Goal: Task Accomplishment & Management: Manage account settings

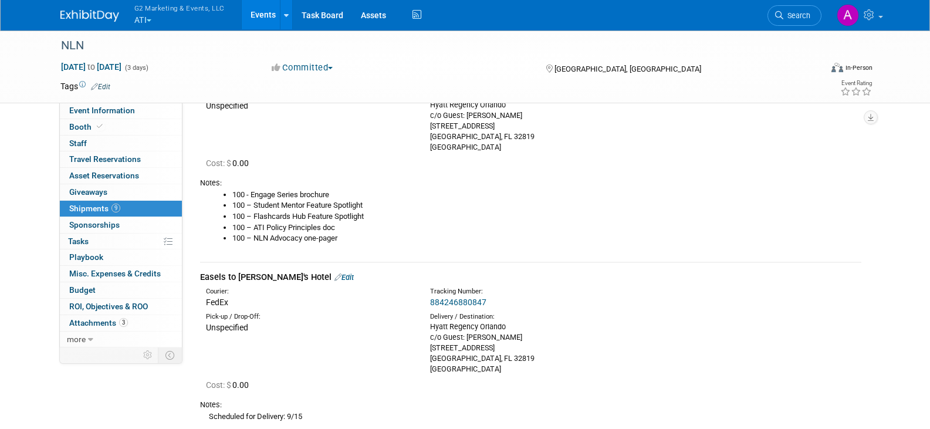
scroll to position [1171, 0]
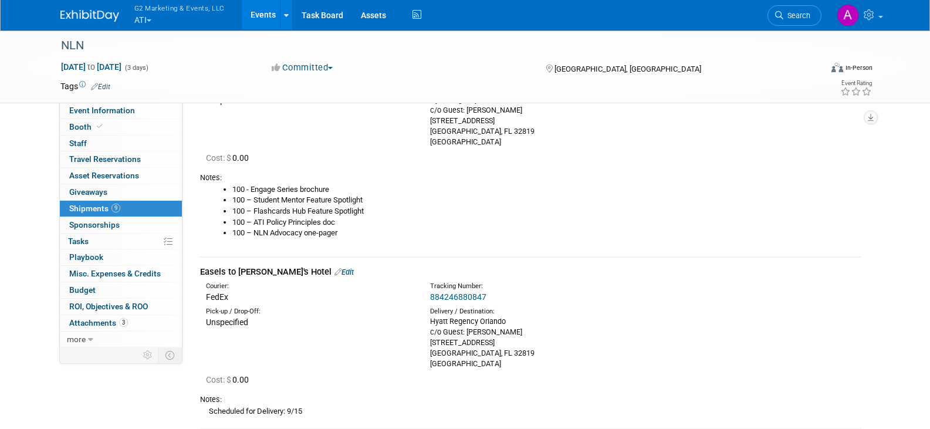
click at [467, 298] on link "884246880847" at bounding box center [458, 296] width 56 height 9
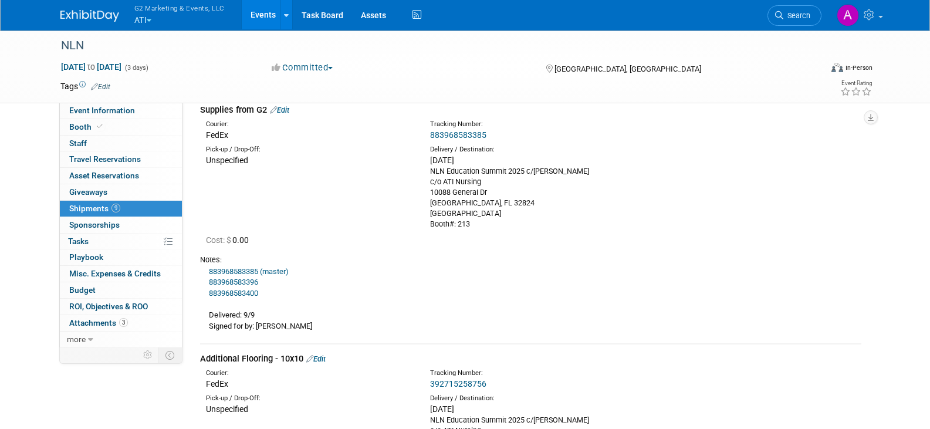
scroll to position [0, 0]
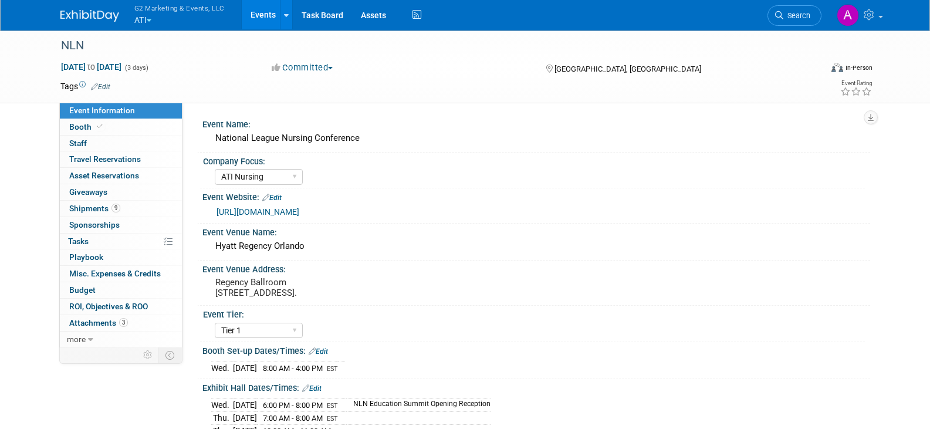
select select "ATI Nursing"
select select "Tier 1"
select select "Show Rented App/Device"
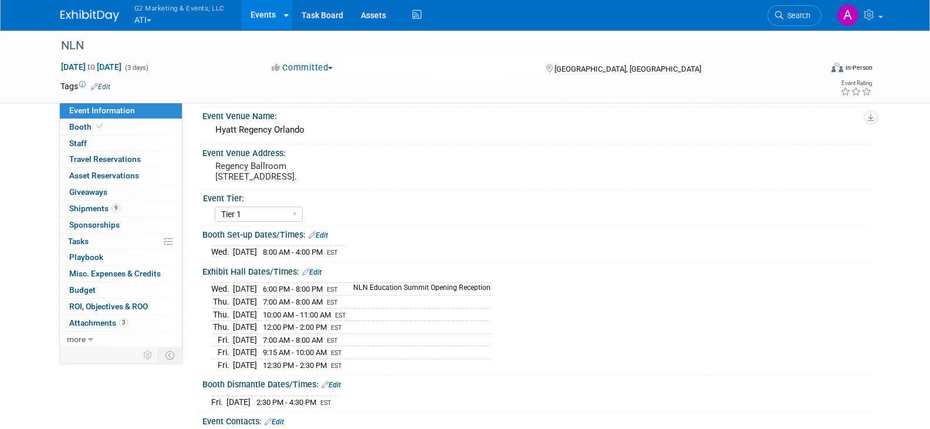
scroll to position [117, 0]
click at [96, 204] on span "Shipments 9" at bounding box center [94, 208] width 51 height 9
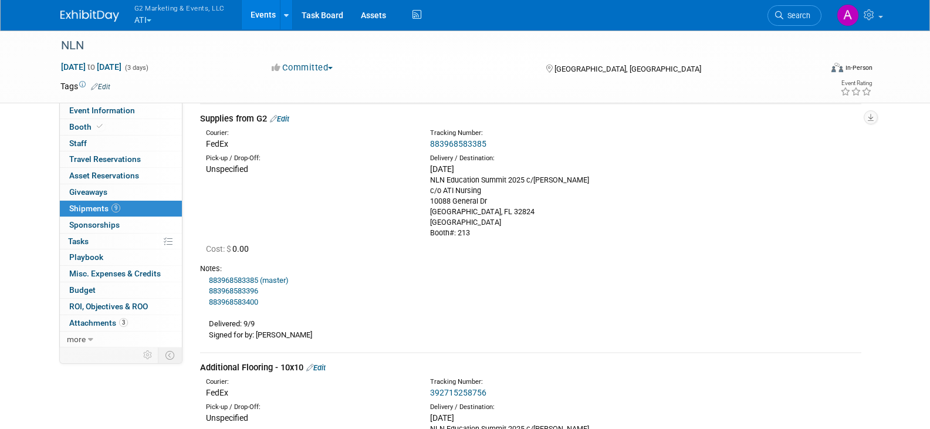
scroll to position [0, 0]
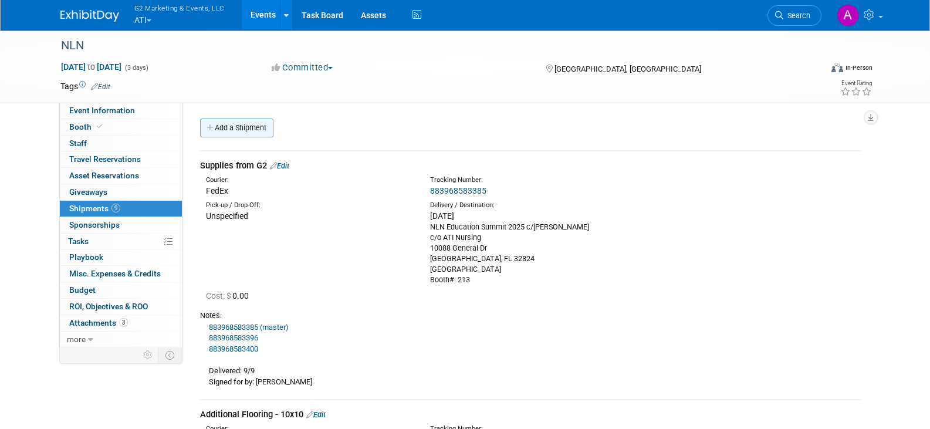
click at [251, 129] on link "Add a Shipment" at bounding box center [236, 128] width 73 height 19
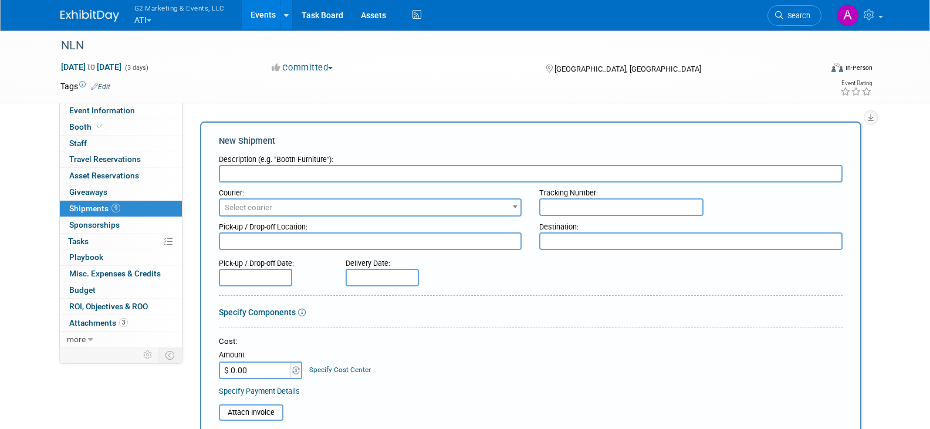
click at [251, 129] on body "G2 Marketing & Events, LLC ATI Explore: My Workspaces 4 Go to Workspace: Ascend…" at bounding box center [465, 214] width 930 height 429
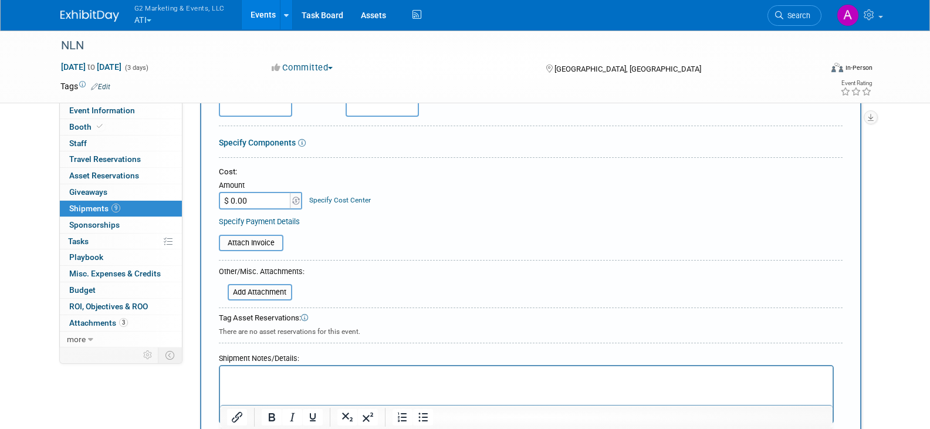
scroll to position [176, 0]
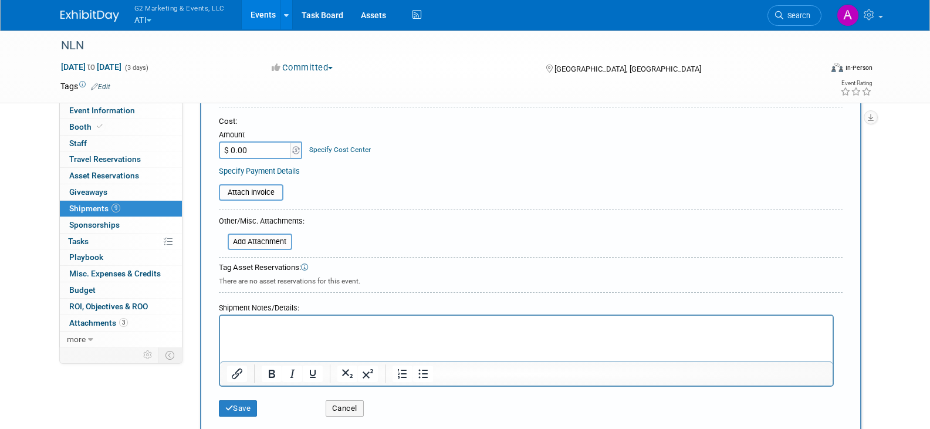
scroll to position [352, 0]
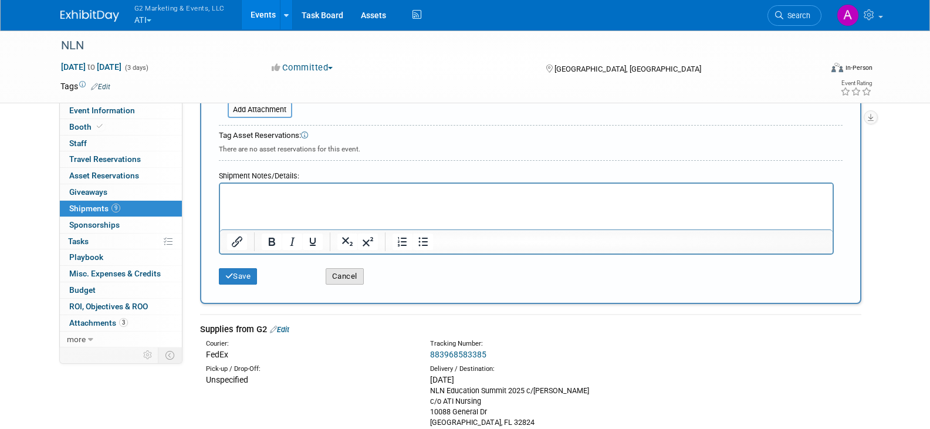
click at [346, 275] on button "Cancel" at bounding box center [345, 276] width 38 height 16
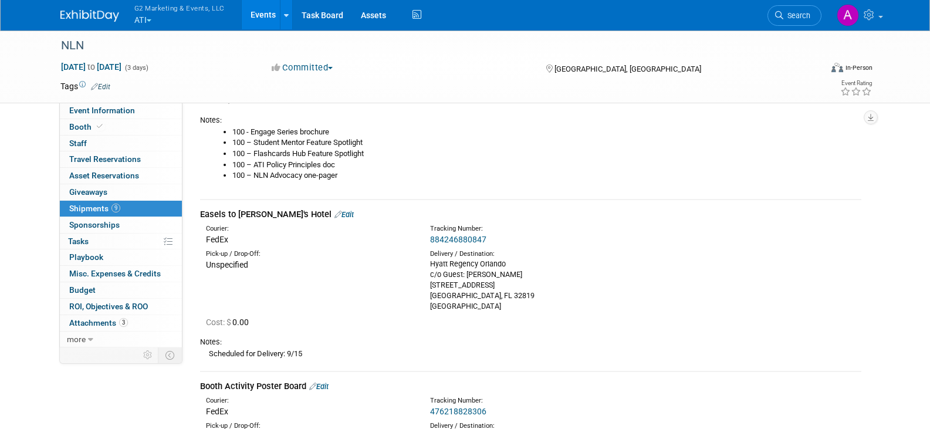
scroll to position [1233, 0]
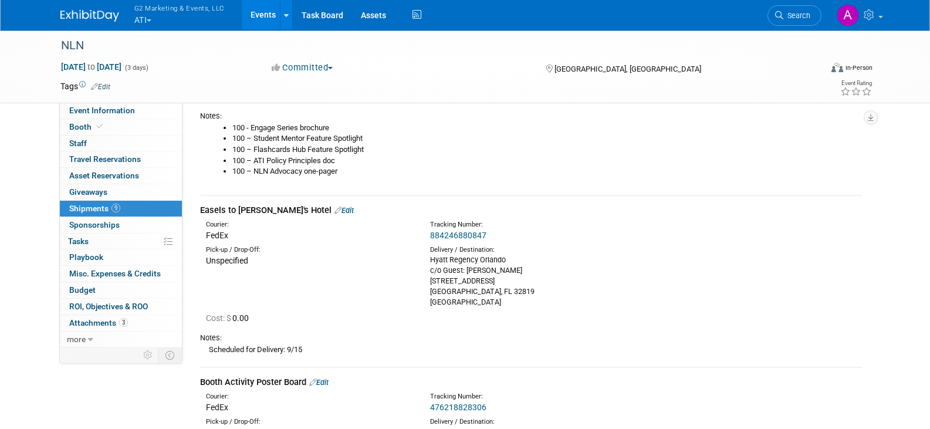
click at [335, 210] on link "Edit" at bounding box center [344, 210] width 19 height 9
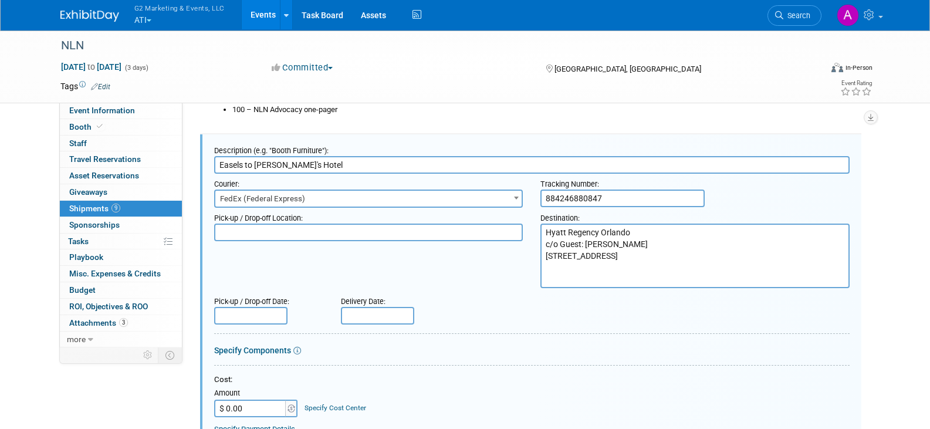
scroll to position [1295, 0]
click at [383, 315] on input "text" at bounding box center [377, 315] width 73 height 18
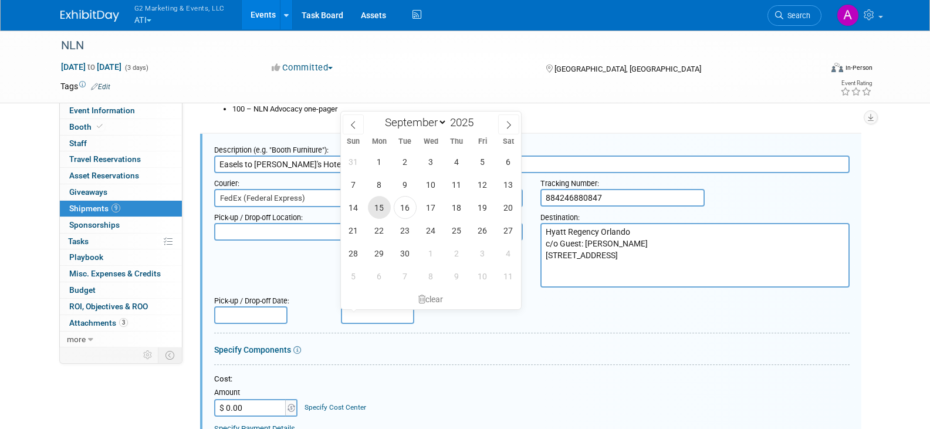
click at [380, 204] on span "15" at bounding box center [379, 207] width 23 height 23
type input "[DATE]"
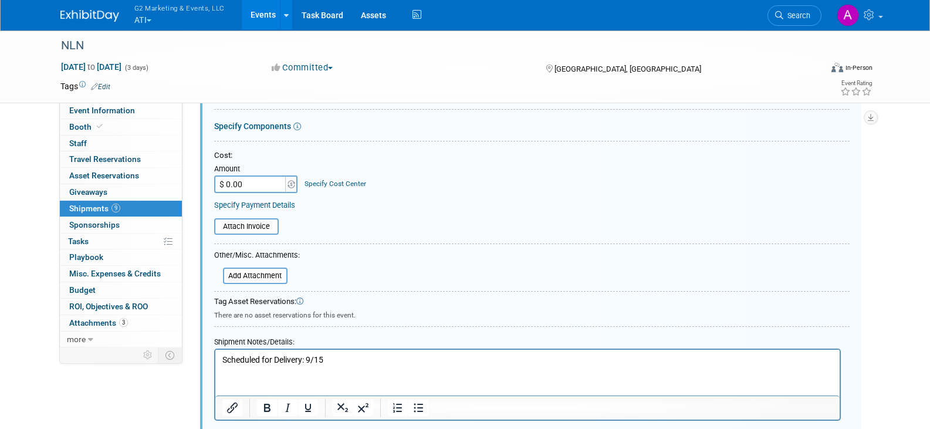
scroll to position [1530, 0]
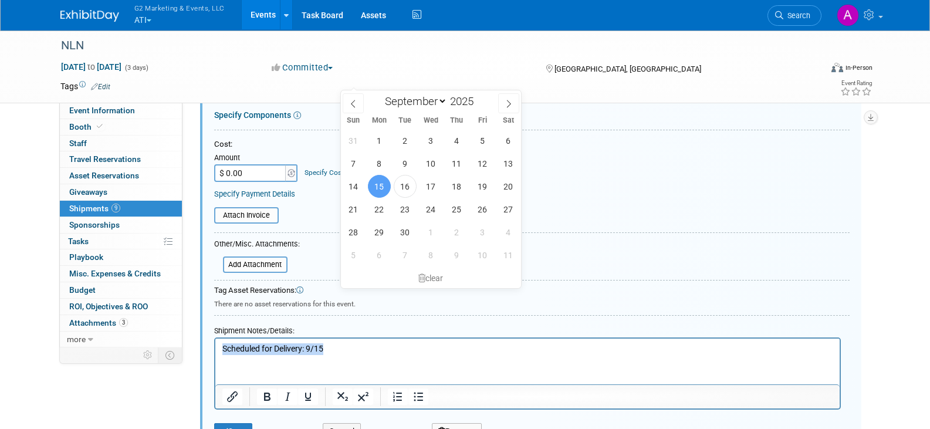
drag, startPoint x: 346, startPoint y: 349, endPoint x: 204, endPoint y: 355, distance: 141.6
click at [215, 355] on html "Scheduled for Delivery: 9/15" at bounding box center [527, 347] width 625 height 16
paste body "Rich Text Area. Press ALT-0 for help."
click at [323, 348] on p "Signed for by: [PERSON_NAME]Samiral" at bounding box center [527, 349] width 611 height 12
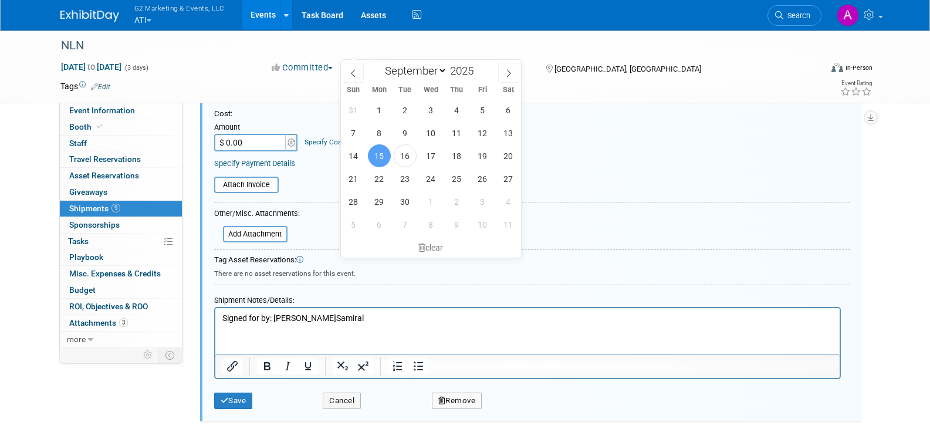
scroll to position [1588, 0]
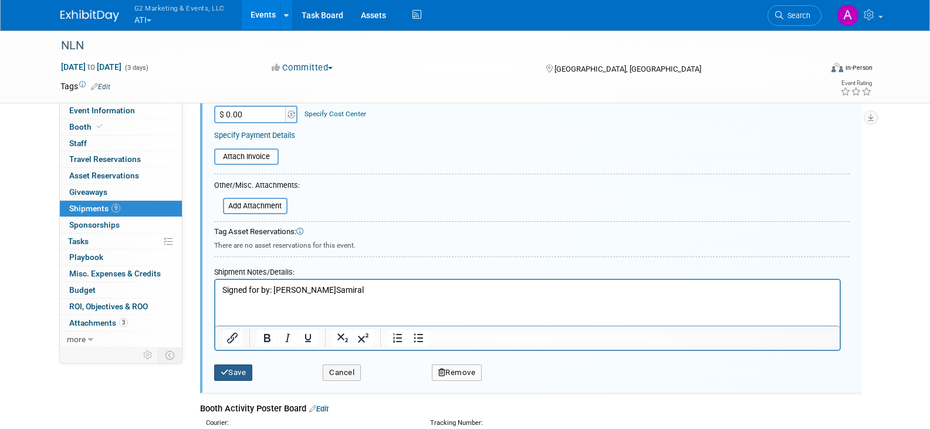
click at [246, 376] on button "Save" at bounding box center [233, 373] width 39 height 16
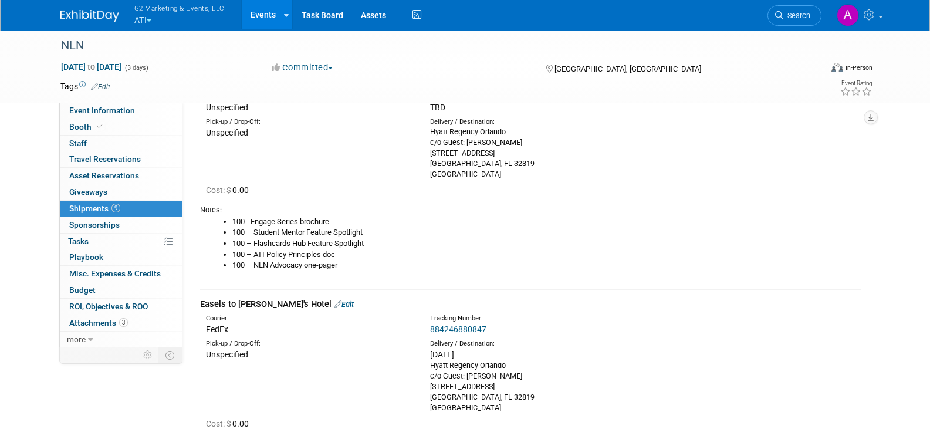
scroll to position [1060, 0]
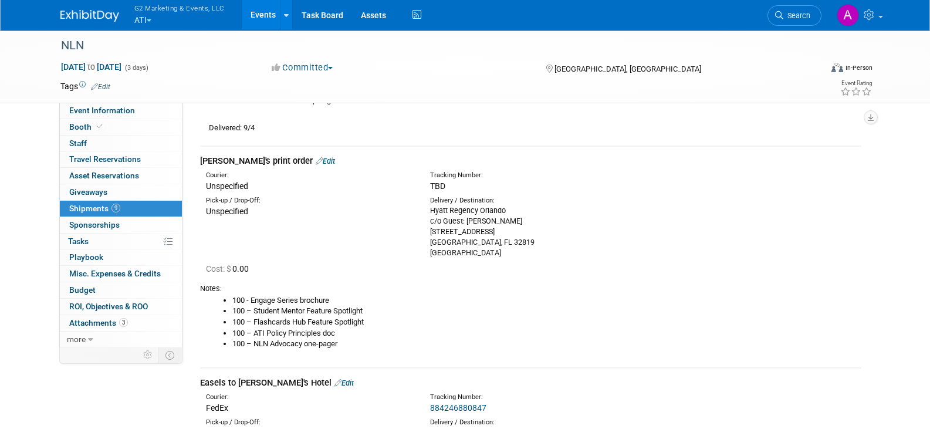
click at [316, 158] on link "Edit" at bounding box center [325, 161] width 19 height 9
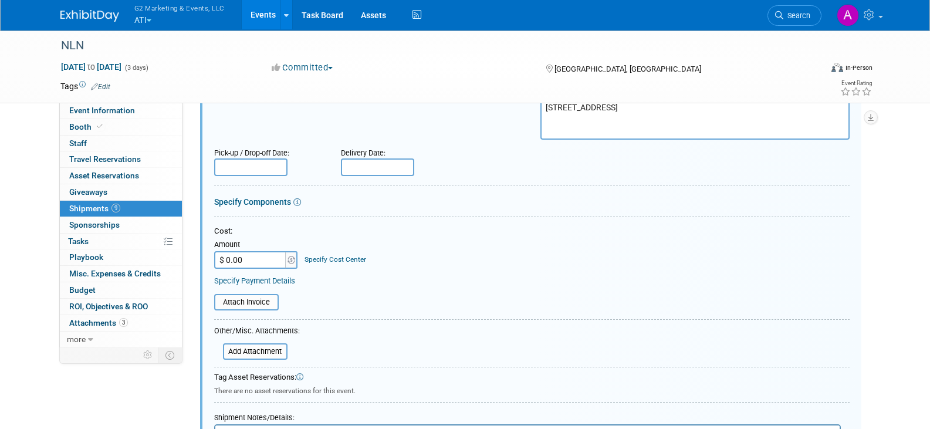
scroll to position [1073, 0]
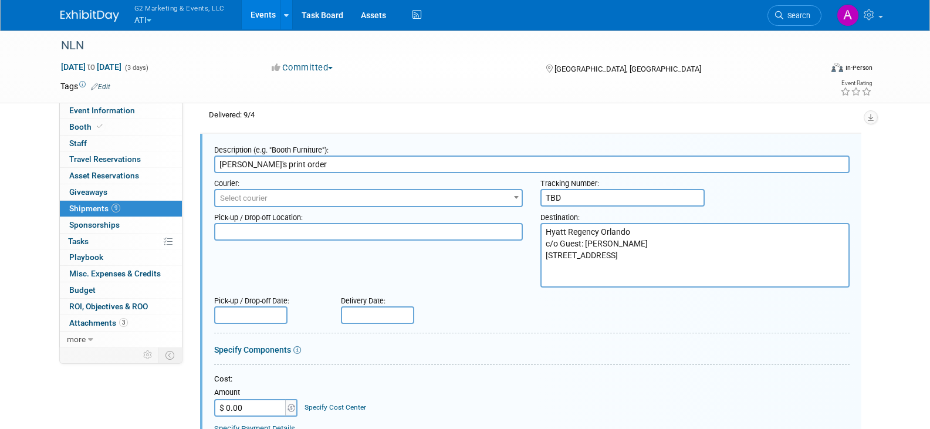
click at [242, 160] on input "[PERSON_NAME]'s print order" at bounding box center [532, 165] width 636 height 18
type input "[PERSON_NAME]'s 5-piece collateral print order"
click at [302, 199] on span "Select courier" at bounding box center [368, 198] width 307 height 16
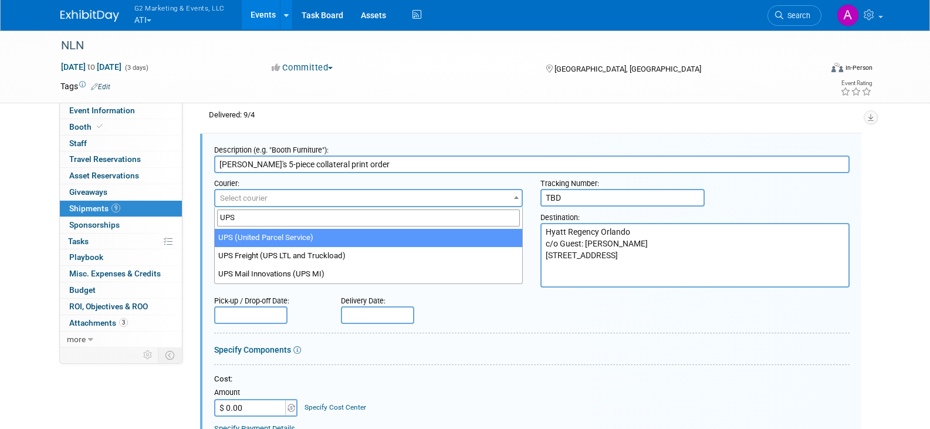
type input "UPS"
select select "508"
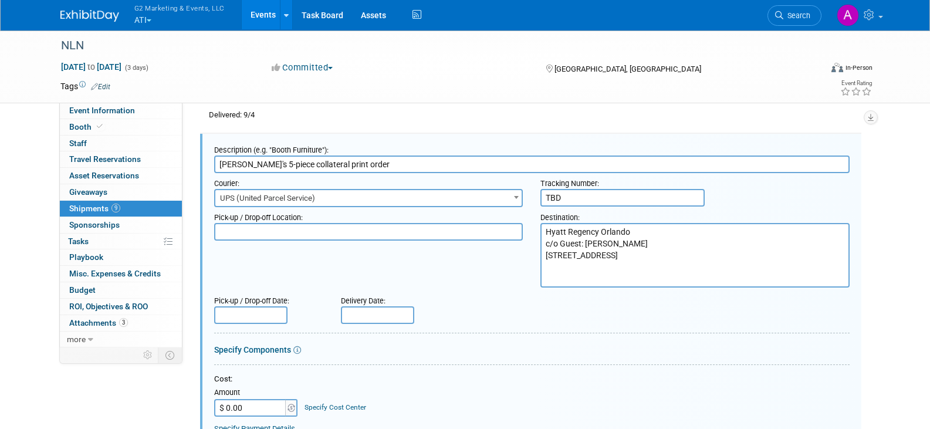
click at [562, 194] on input "TBD" at bounding box center [623, 198] width 164 height 18
click at [563, 194] on input "TBD" at bounding box center [623, 198] width 164 height 18
paste input "1Z6823800397405942"
type input "1Z6823800397405942"
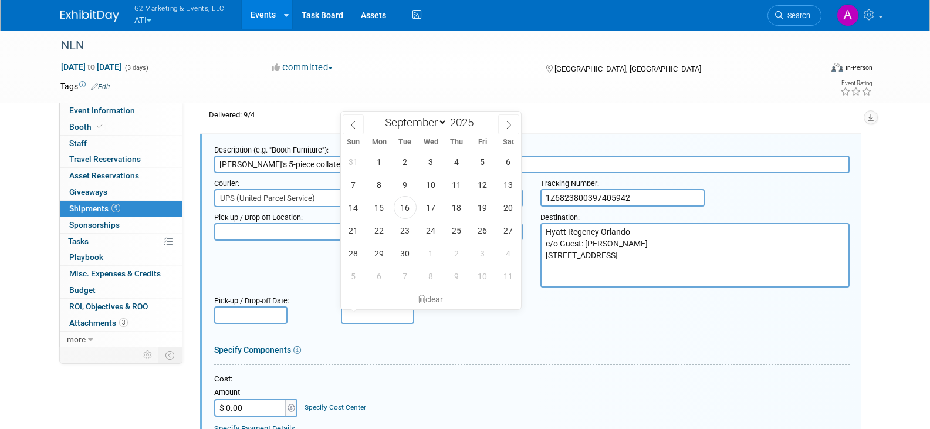
click at [388, 318] on input "text" at bounding box center [377, 315] width 73 height 18
drag, startPoint x: 479, startPoint y: 187, endPoint x: 468, endPoint y: 191, distance: 11.3
click at [479, 187] on span "12" at bounding box center [482, 184] width 23 height 23
type input "[DATE]"
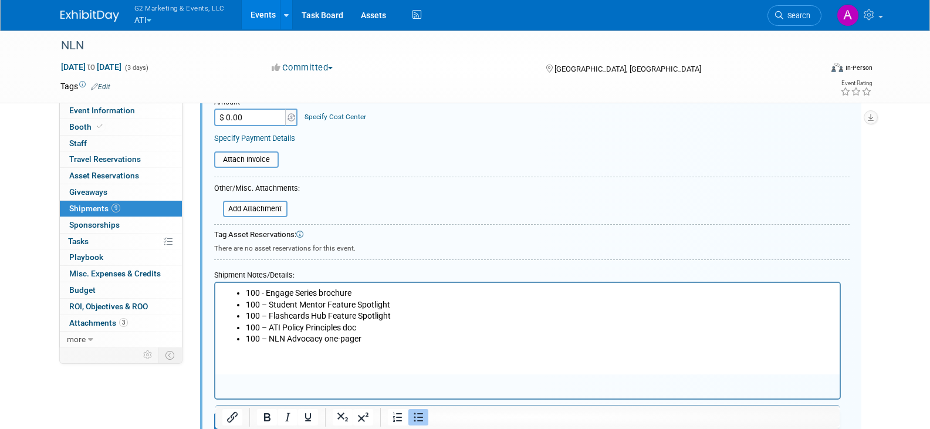
scroll to position [1425, 0]
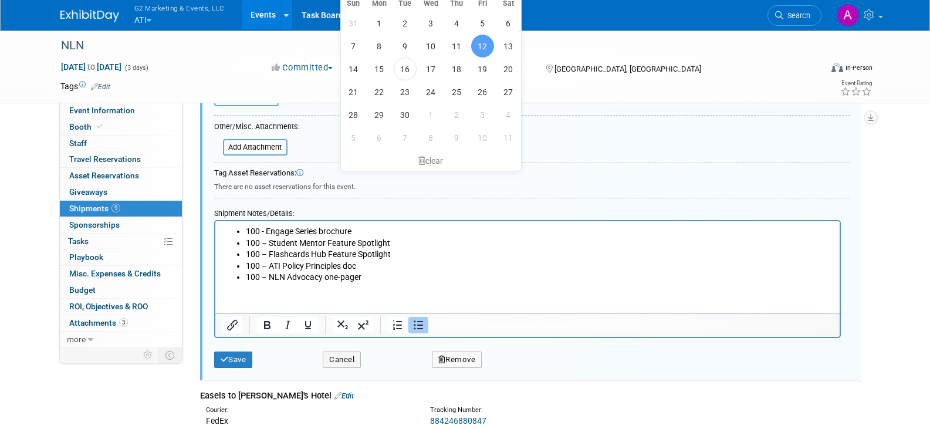
click at [422, 284] on html "100 - Engage Series brochure 100 – Student Mentor Feature Spotlight 100 – Flash…" at bounding box center [527, 252] width 625 height 62
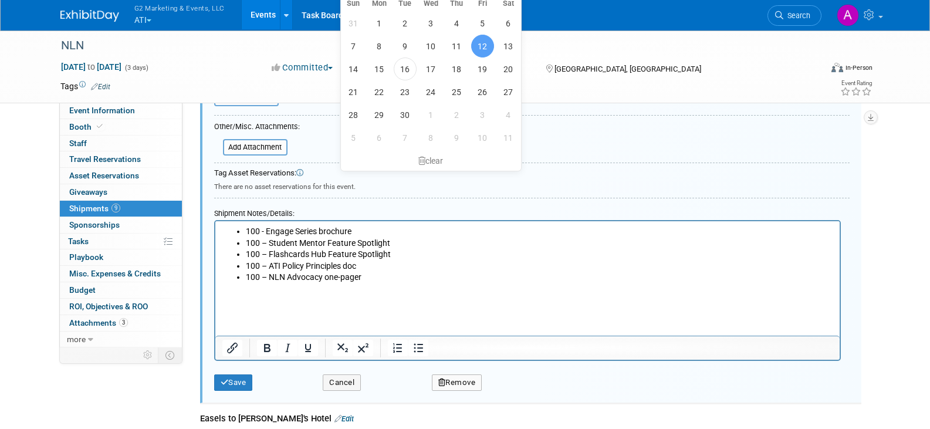
paste body "Rich Text Area. Press ALT-0 for help."
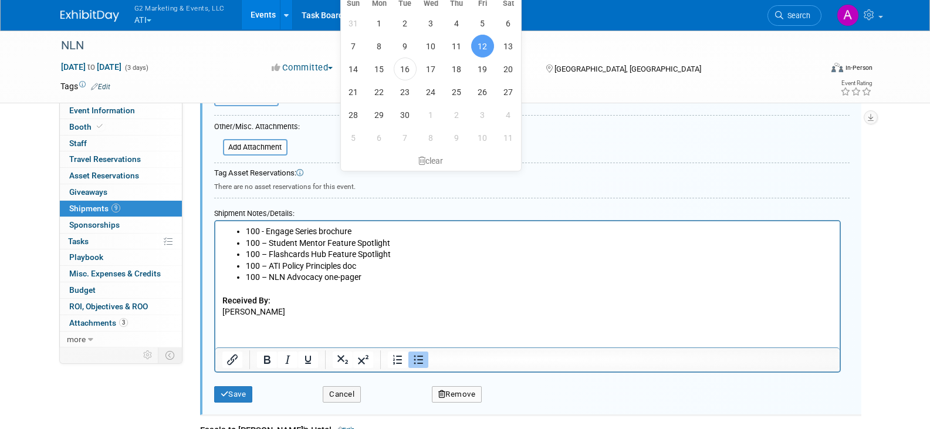
scroll to position [1484, 0]
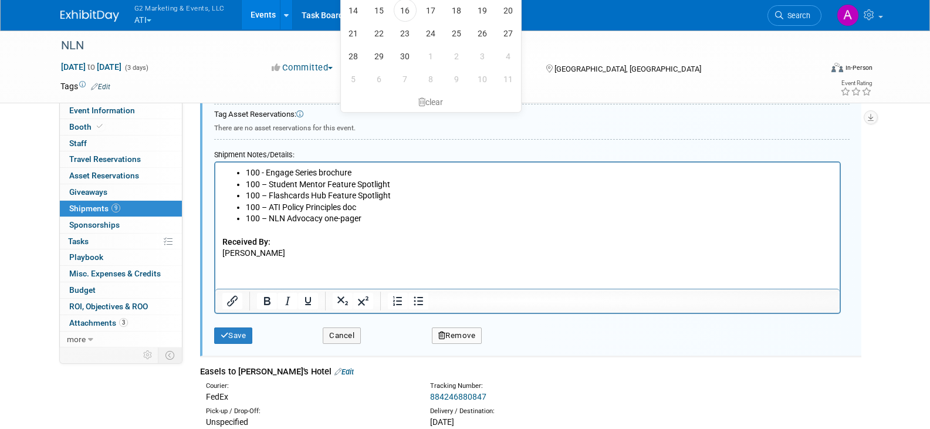
click at [257, 250] on p "[PERSON_NAME]" at bounding box center [527, 254] width 611 height 12
click at [228, 330] on button "Save" at bounding box center [233, 336] width 39 height 16
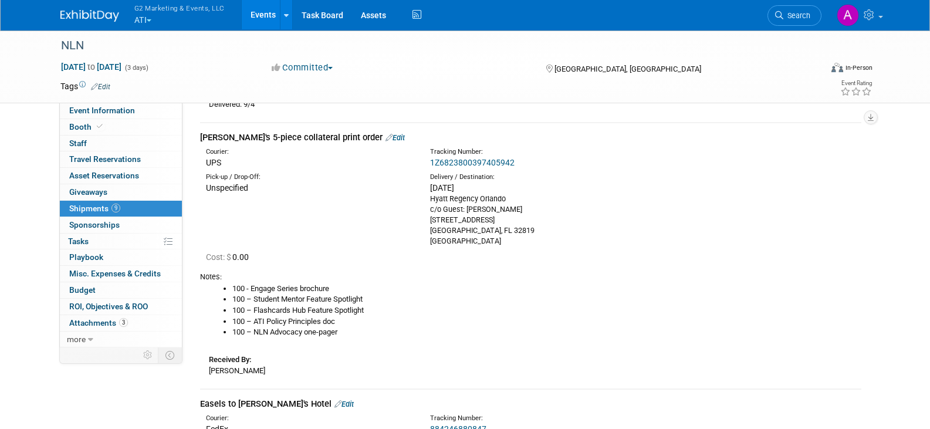
scroll to position [1014, 0]
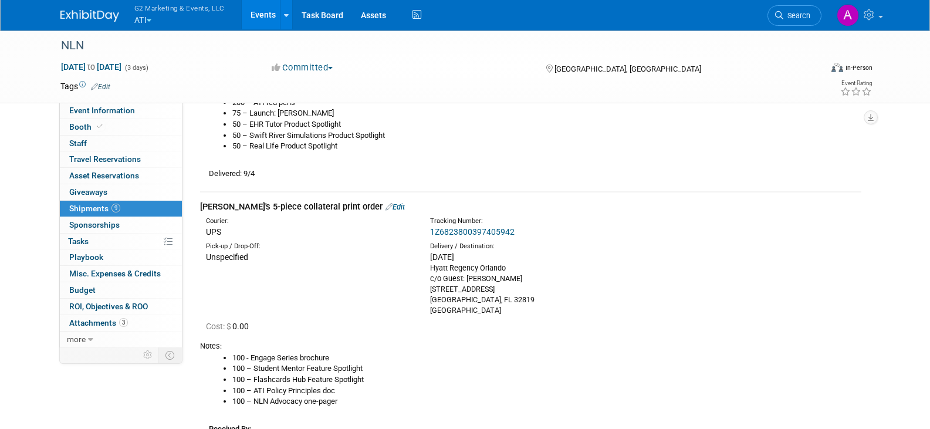
click at [386, 204] on link "Edit" at bounding box center [395, 207] width 19 height 9
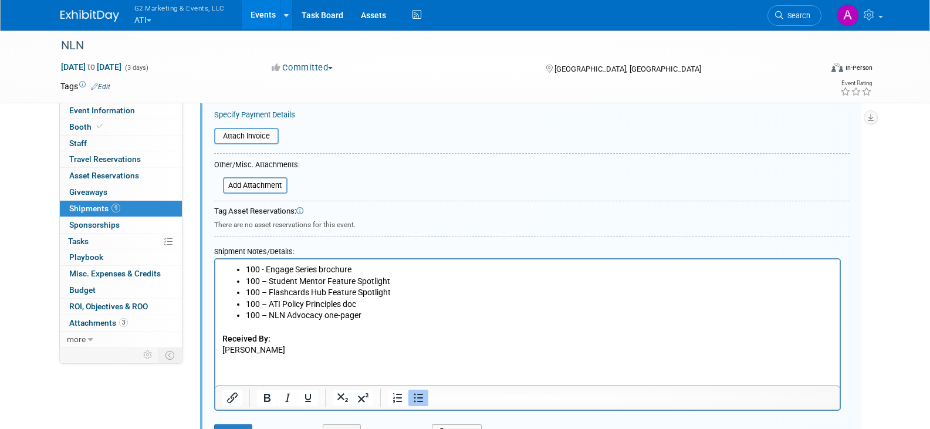
scroll to position [1484, 0]
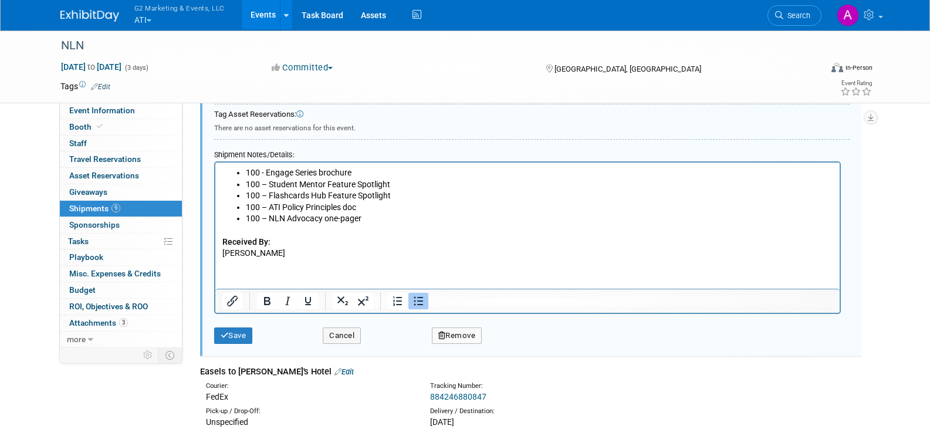
click at [241, 230] on p "Received By: [PERSON_NAME]" at bounding box center [527, 242] width 611 height 35
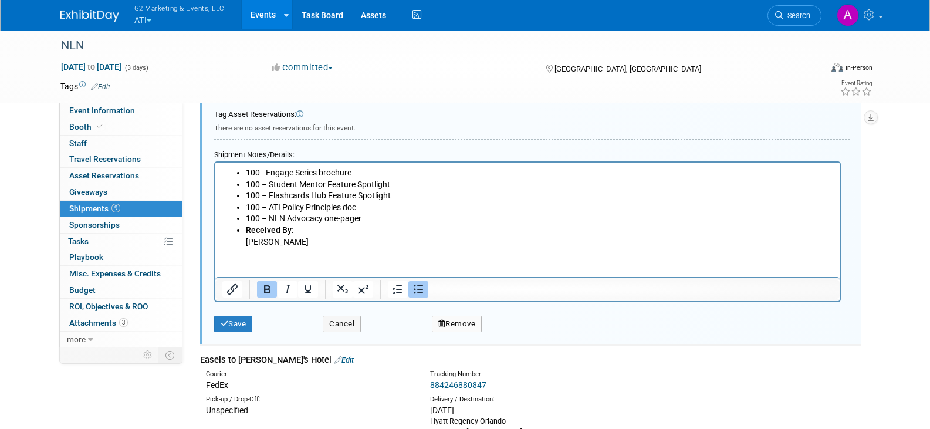
click at [417, 288] on icon "Bullet list" at bounding box center [418, 289] width 14 height 14
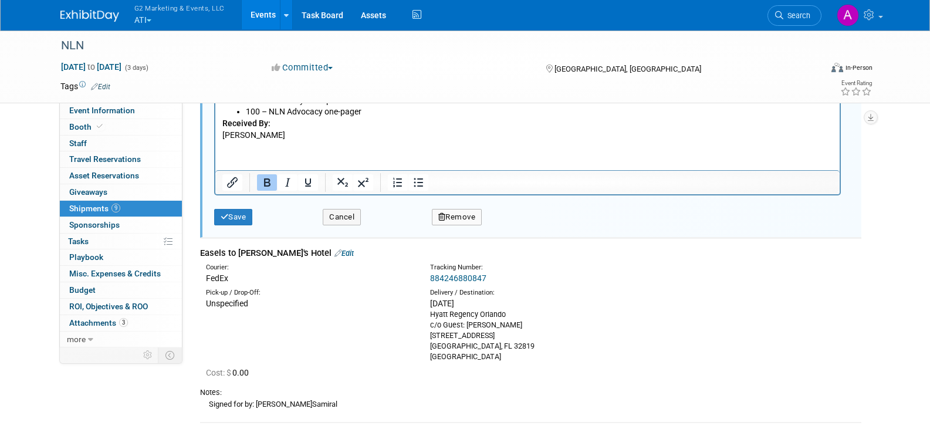
scroll to position [1601, 0]
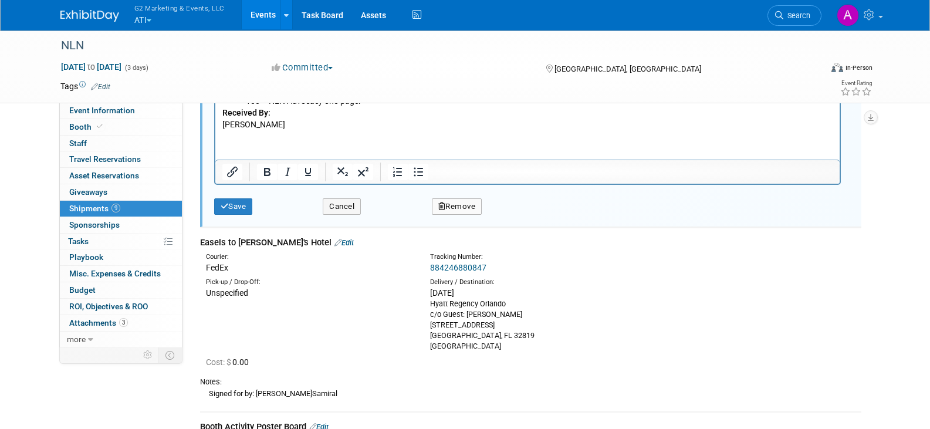
click at [291, 126] on p "Received By: [PERSON_NAME]" at bounding box center [527, 118] width 611 height 23
click at [235, 205] on button "Save" at bounding box center [233, 206] width 39 height 16
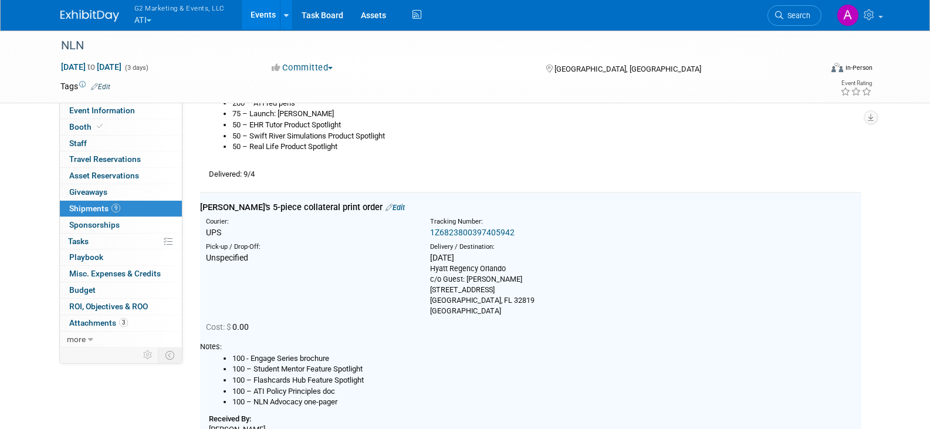
scroll to position [897, 0]
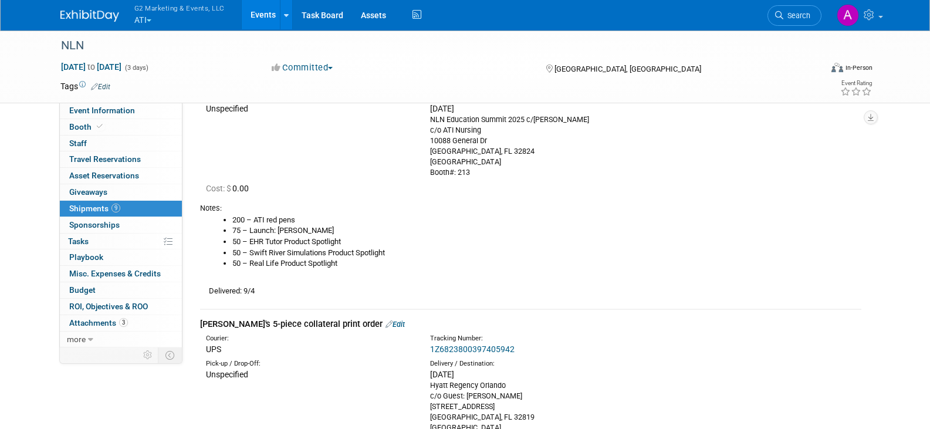
click at [814, 146] on div "Pick-up / Drop-Off: Unspecified Delivery / Destination: [DATE] c/o ATI Nursing …" at bounding box center [530, 134] width 679 height 88
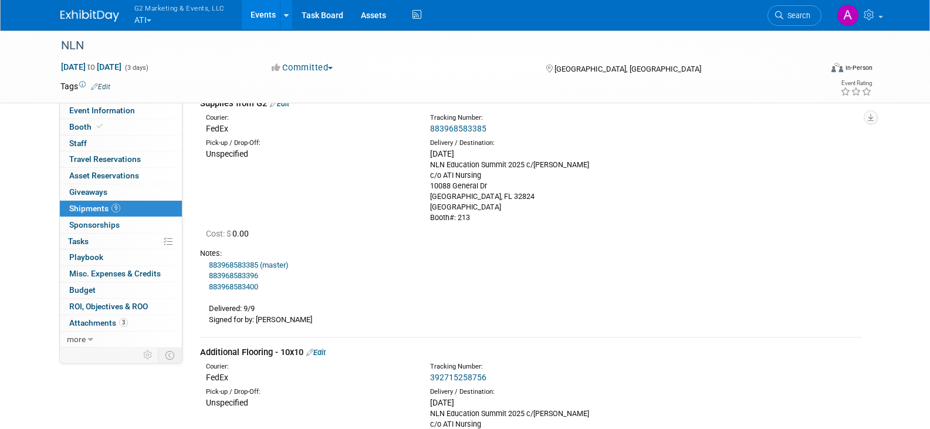
scroll to position [0, 0]
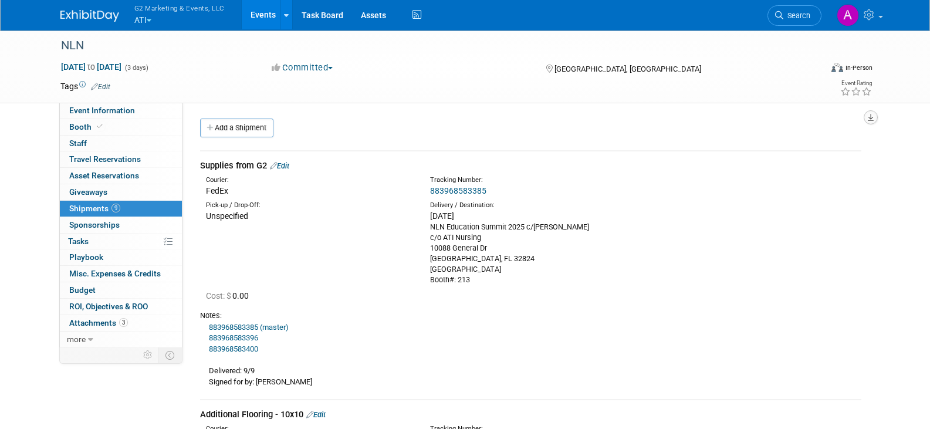
click at [866, 116] on button "button" at bounding box center [871, 117] width 14 height 14
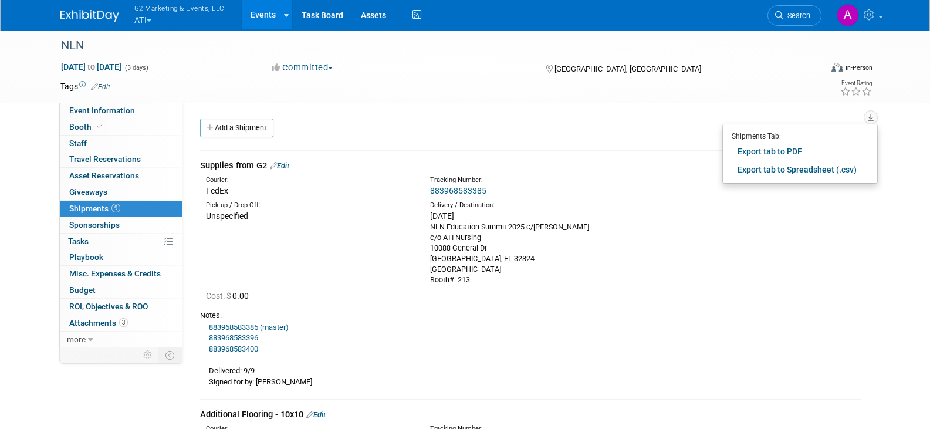
click at [676, 110] on div "Event Name: National League Nursing Conference Company Focus: ATI Nursing APEA …" at bounding box center [527, 225] width 688 height 245
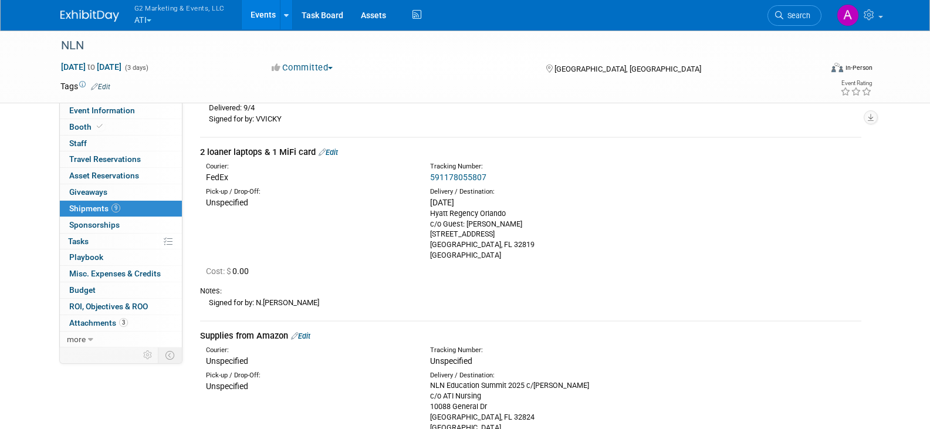
scroll to position [470, 0]
click at [336, 153] on link "Edit" at bounding box center [328, 151] width 19 height 9
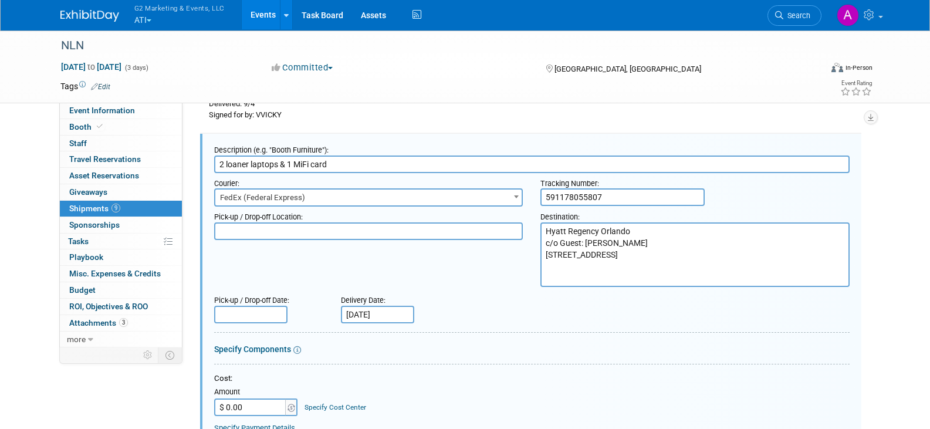
scroll to position [355, 0]
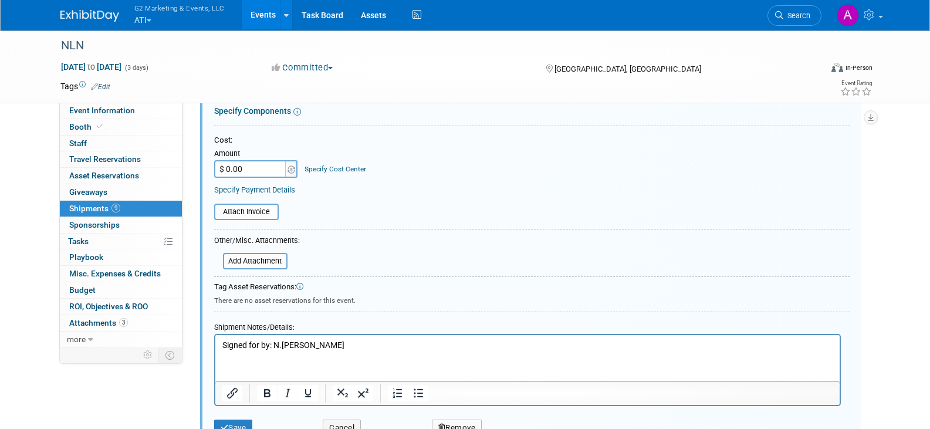
scroll to position [883, 0]
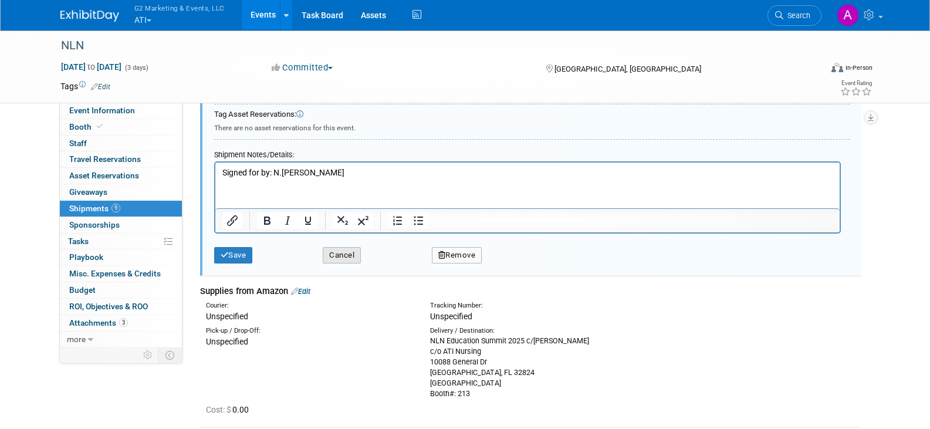
click at [351, 257] on button "Cancel" at bounding box center [342, 255] width 38 height 16
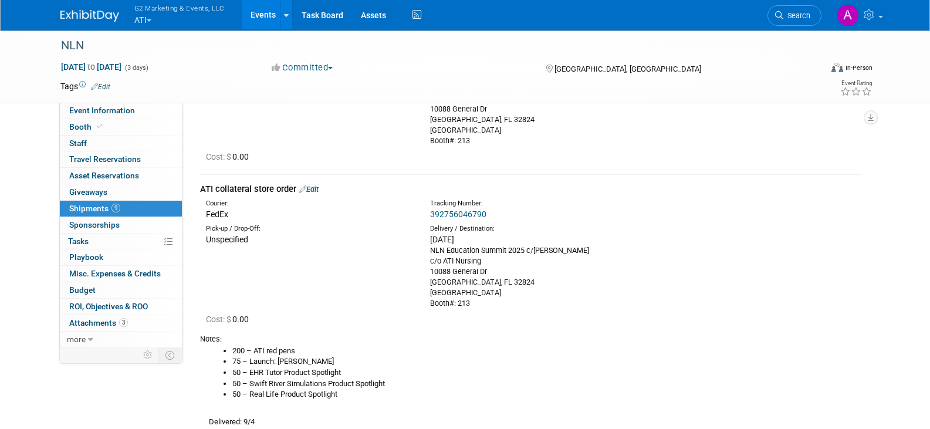
scroll to position [825, 0]
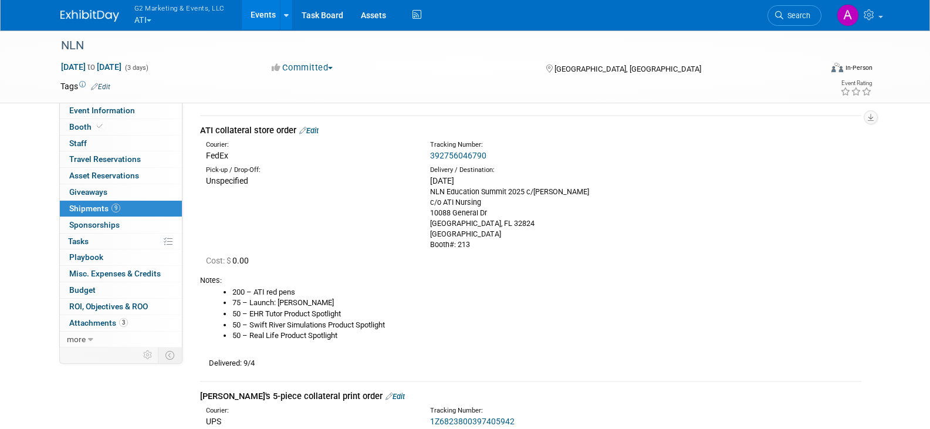
click at [466, 157] on link "392756046790" at bounding box center [458, 155] width 56 height 9
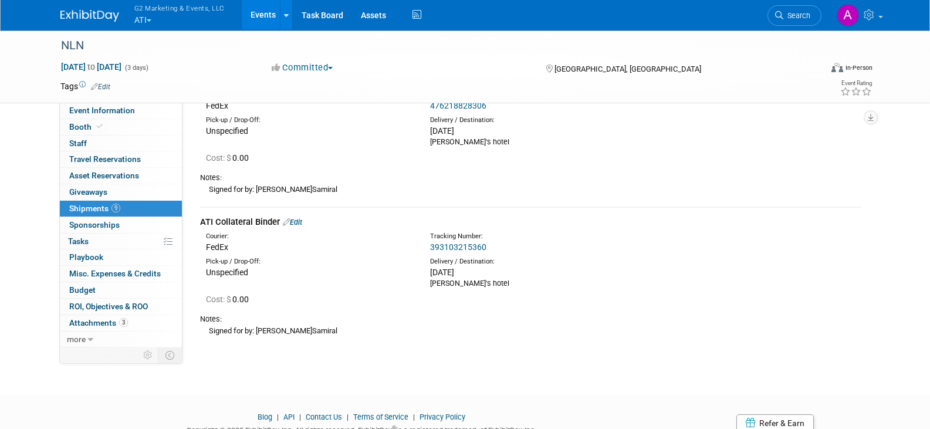
scroll to position [1588, 0]
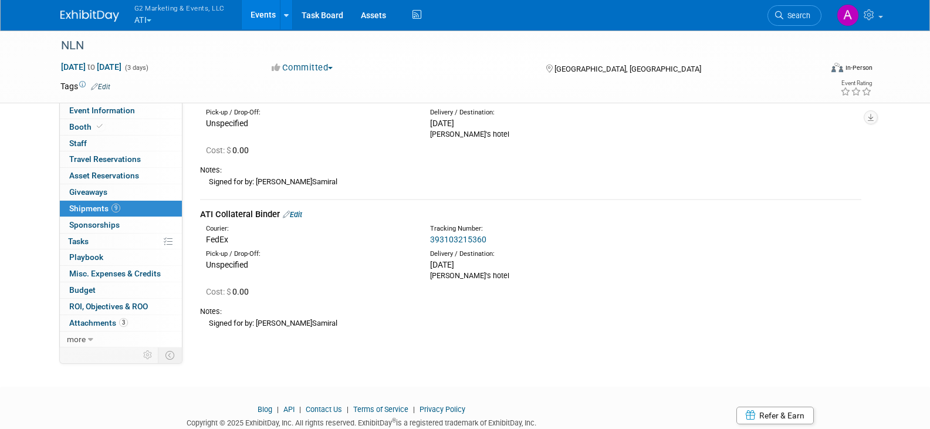
click at [299, 214] on link "Edit" at bounding box center [292, 214] width 19 height 9
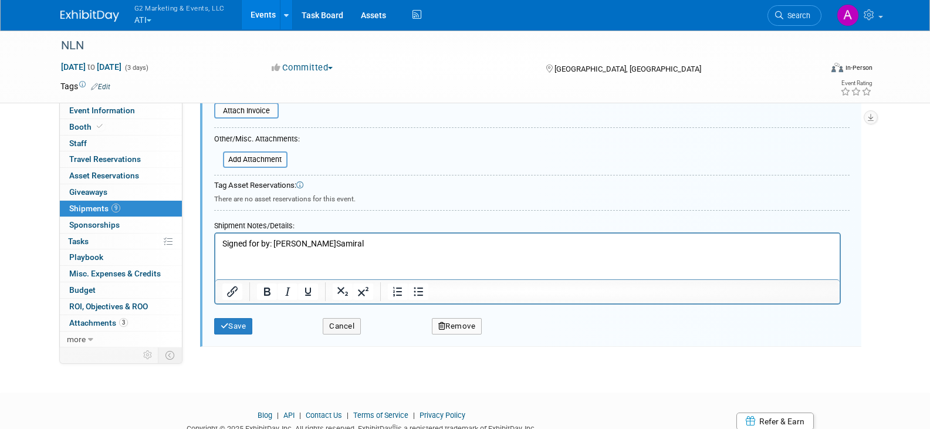
scroll to position [1948, 0]
click at [350, 330] on button "Cancel" at bounding box center [342, 326] width 38 height 16
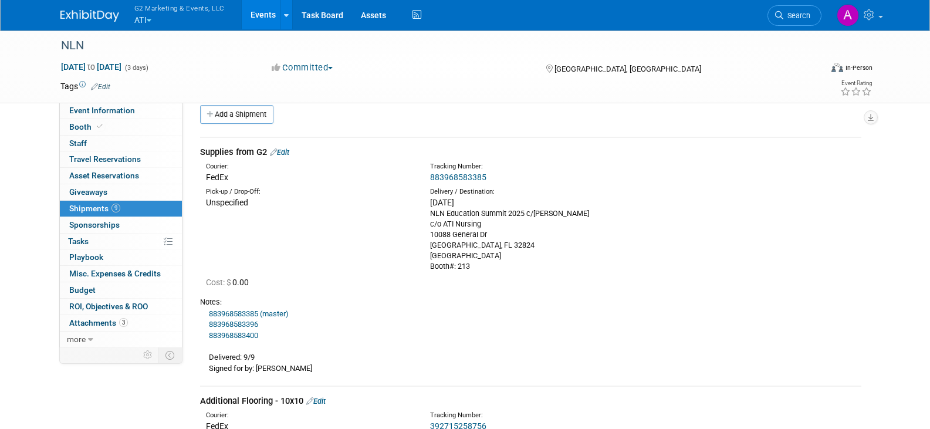
scroll to position [0, 0]
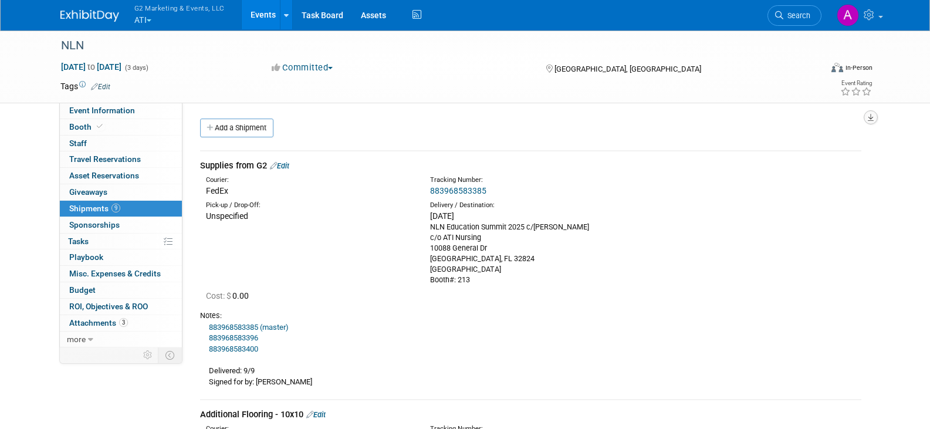
click at [870, 116] on icon "button" at bounding box center [871, 118] width 6 height 8
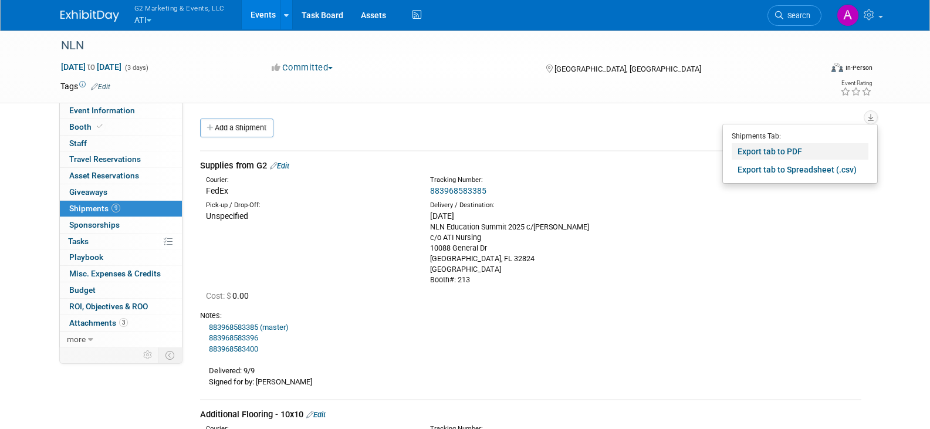
click at [782, 150] on link "Export tab to PDF" at bounding box center [800, 151] width 137 height 16
